Goal: Task Accomplishment & Management: Complete application form

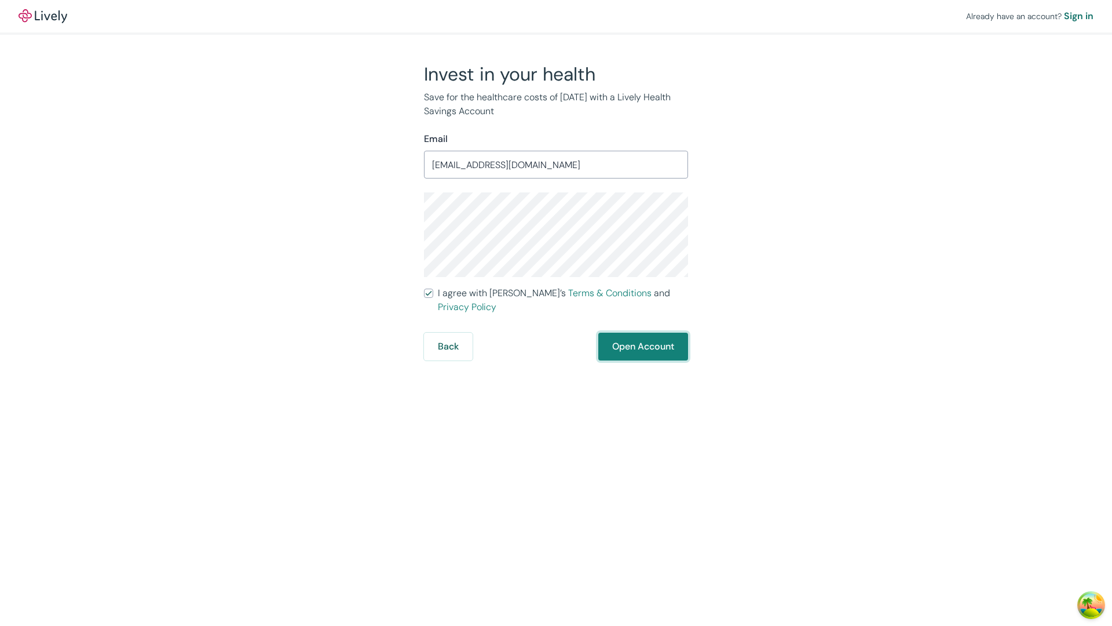
click at [642, 333] on button "Open Account" at bounding box center [643, 347] width 90 height 28
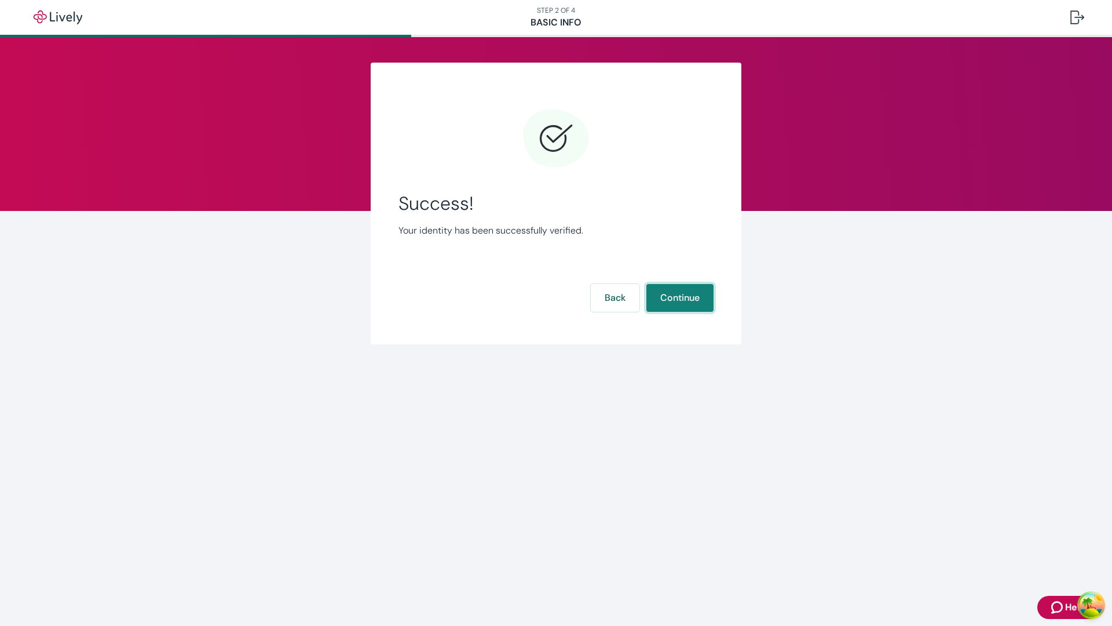
click at [680, 298] on button "Continue" at bounding box center [680, 298] width 67 height 28
